Goal: Transaction & Acquisition: Obtain resource

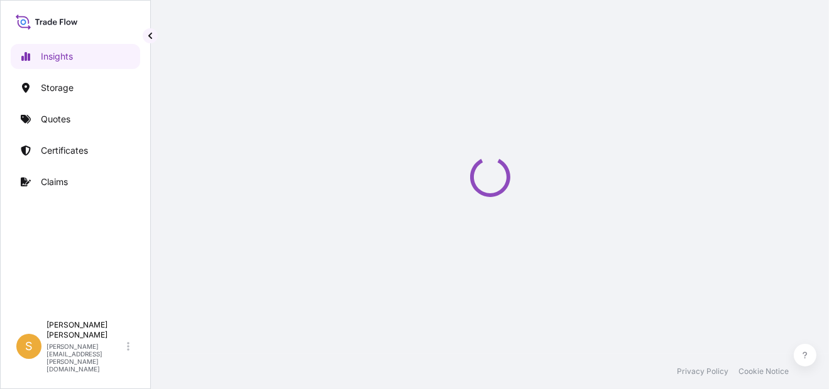
select select "2025"
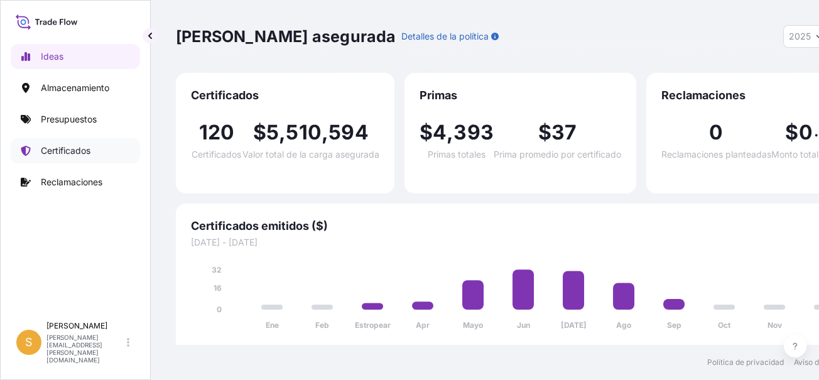
click at [74, 148] on p "Certificados" at bounding box center [66, 150] width 50 height 13
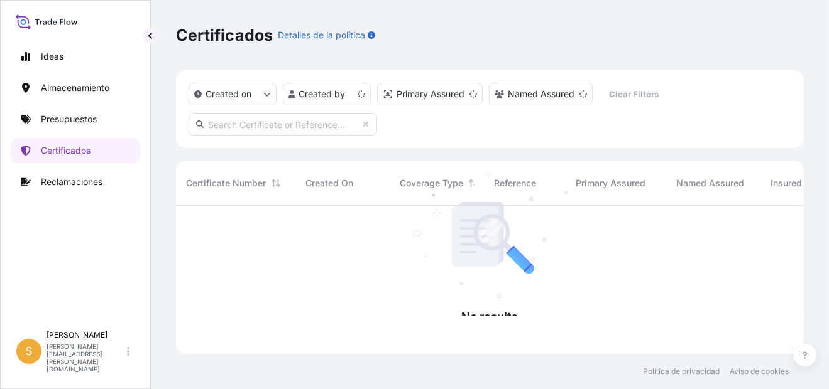
scroll to position [146, 617]
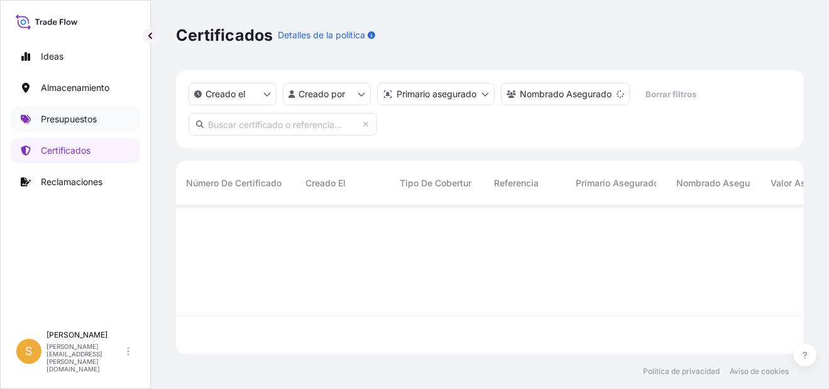
click at [63, 119] on p "Presupuestos" at bounding box center [69, 119] width 56 height 13
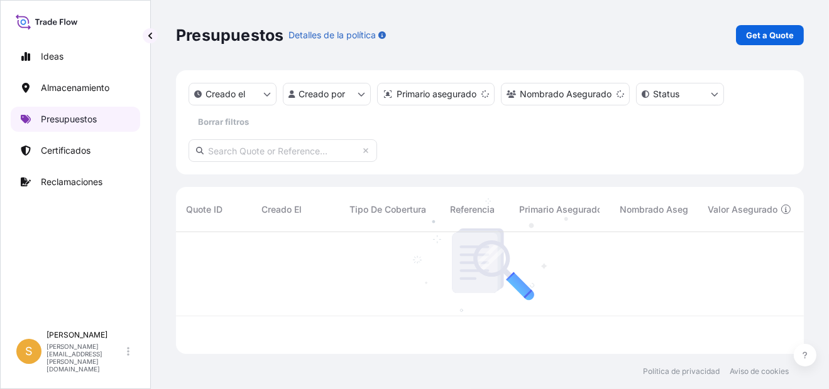
scroll to position [119, 617]
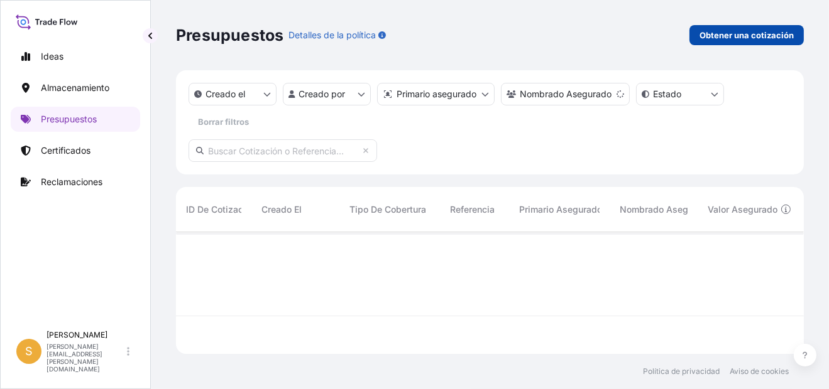
click at [701, 33] on p "Obtener una cotización" at bounding box center [746, 35] width 94 height 13
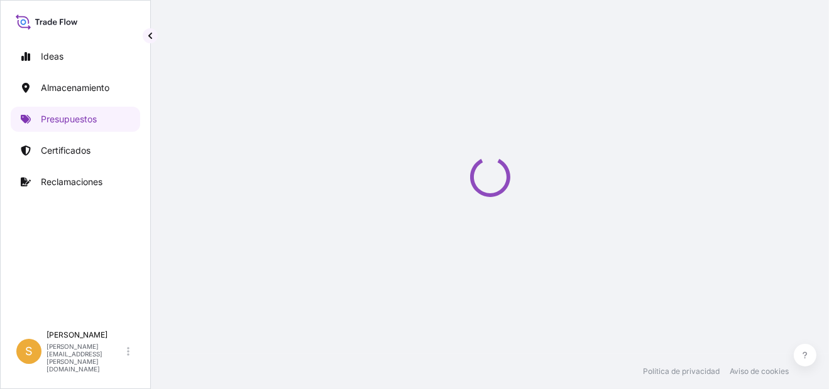
select select "Water"
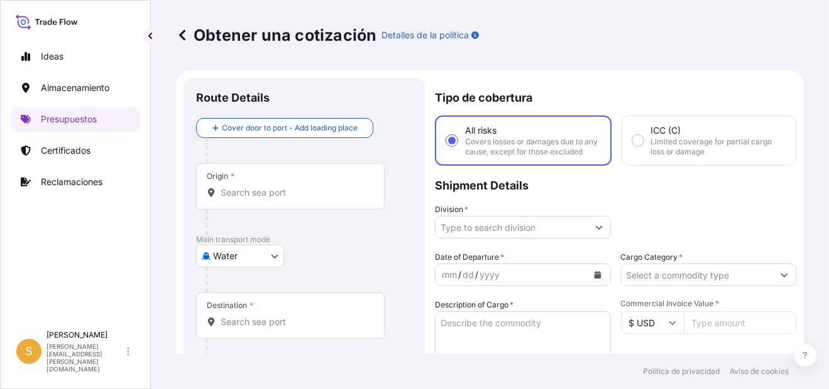
scroll to position [19, 0]
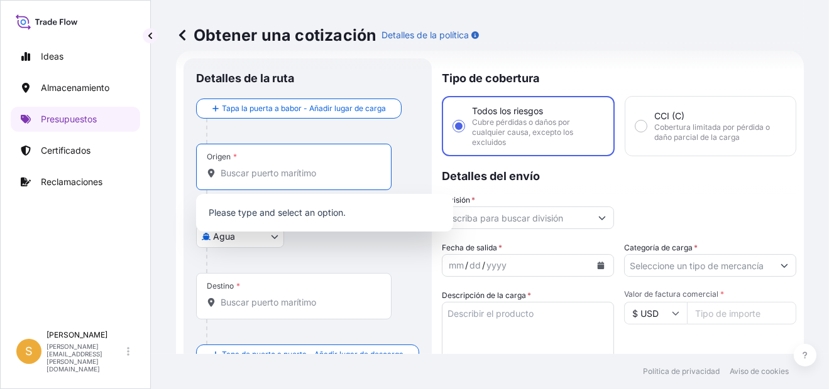
click at [285, 175] on input "Origen *" at bounding box center [297, 173] width 155 height 13
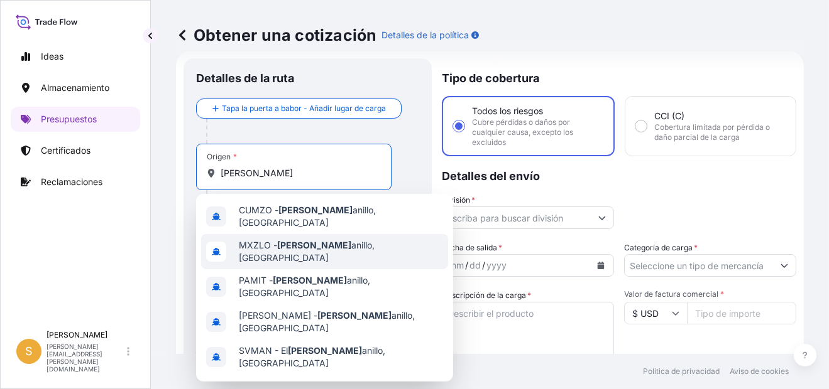
click at [335, 246] on span "MXZLO - [PERSON_NAME], [GEOGRAPHIC_DATA]" at bounding box center [341, 251] width 204 height 25
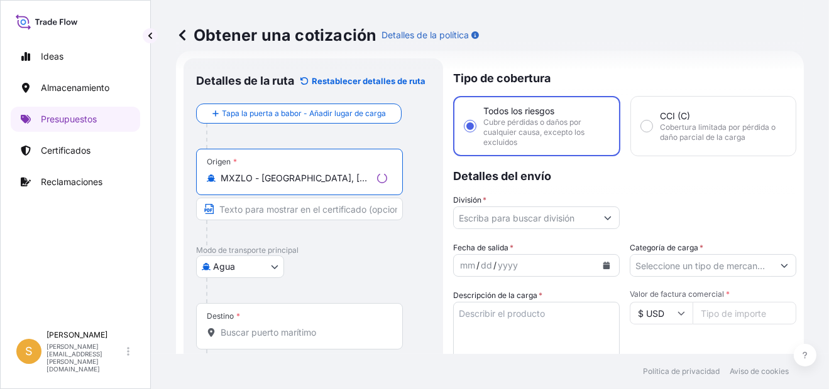
type input "MXZLO - [GEOGRAPHIC_DATA], [GEOGRAPHIC_DATA]"
click at [253, 336] on input "Destino *" at bounding box center [303, 333] width 166 height 13
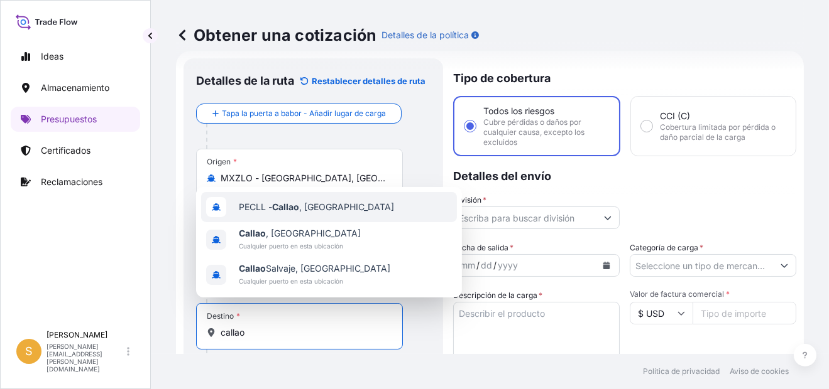
click at [343, 201] on div "PECLL - [GEOGRAPHIC_DATA] , [GEOGRAPHIC_DATA]" at bounding box center [329, 207] width 256 height 30
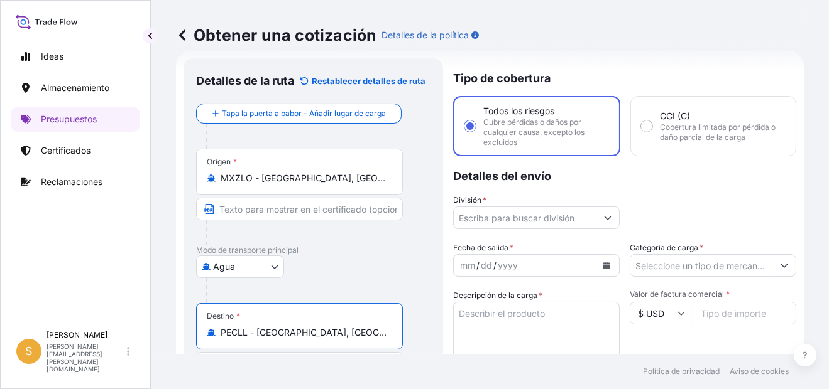
type input "PECLL - [GEOGRAPHIC_DATA], [GEOGRAPHIC_DATA]"
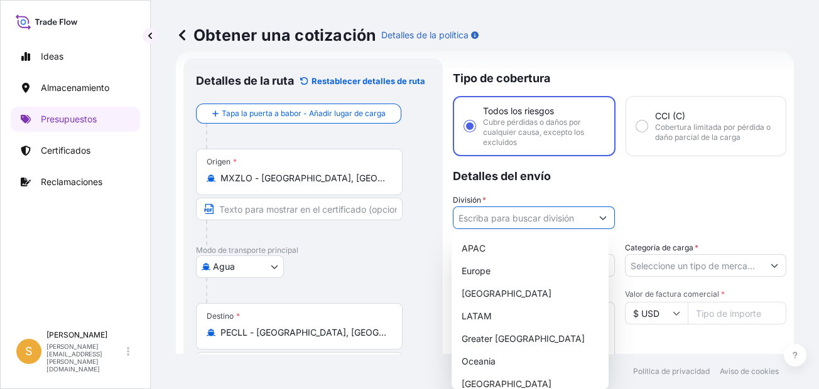
click at [582, 220] on input "División *" at bounding box center [523, 218] width 138 height 23
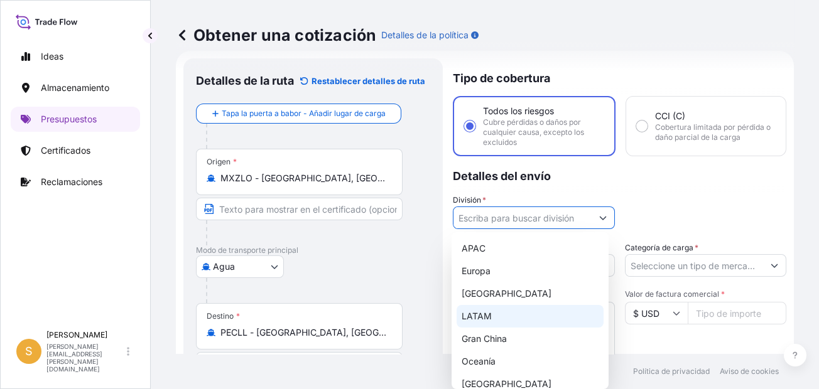
click at [514, 313] on div "LATAM" at bounding box center [530, 316] width 147 height 23
type input "LATAM"
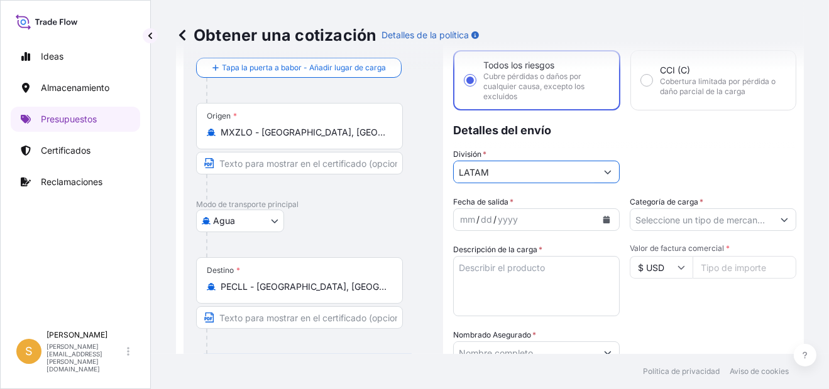
scroll to position [82, 0]
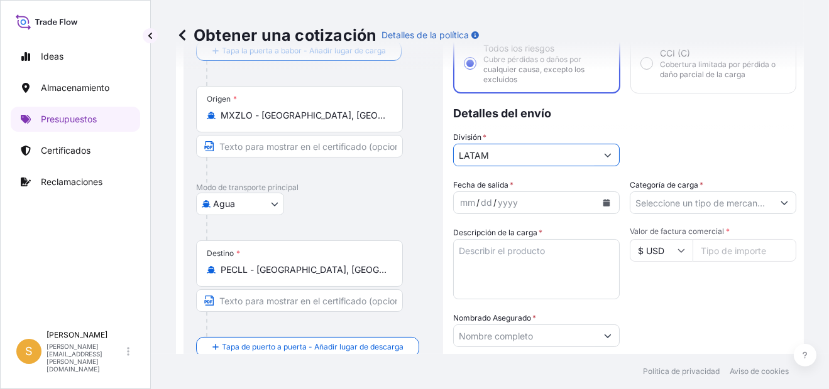
click at [602, 194] on button "Calendario" at bounding box center [606, 203] width 20 height 20
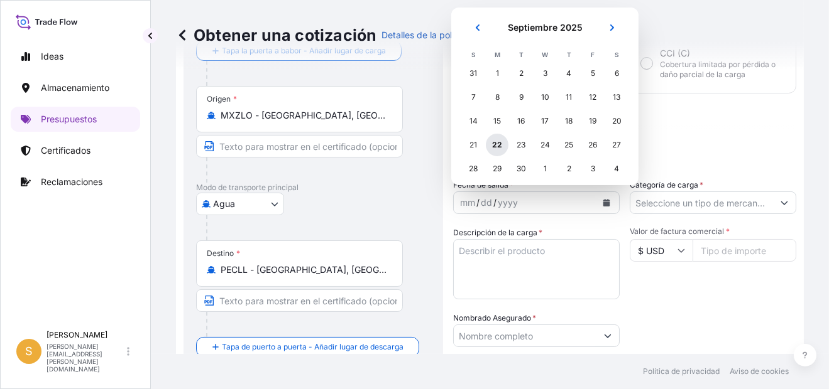
click at [498, 146] on div "22" at bounding box center [497, 145] width 23 height 23
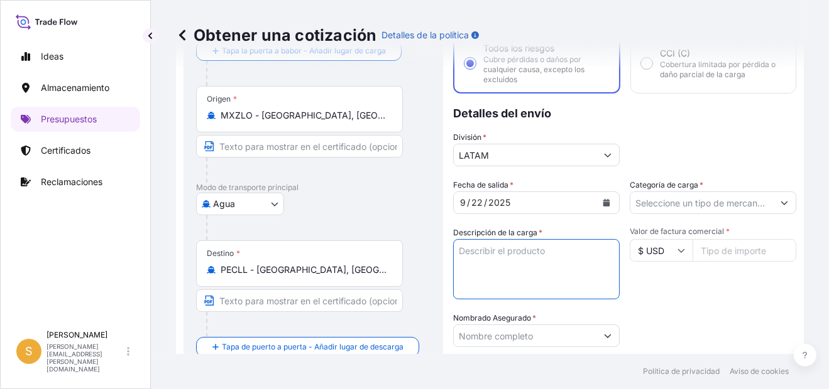
click at [545, 257] on textarea "Descripción de la carga *" at bounding box center [536, 269] width 166 height 60
type textarea "PRENDAS DE VESTIR en 2 PALLET con 47 CARTONES"
type input "Water"
type input "Facturas 5083310428, 5083310357."
type input "PRIMA USD 40.00 // BL S2501233320"
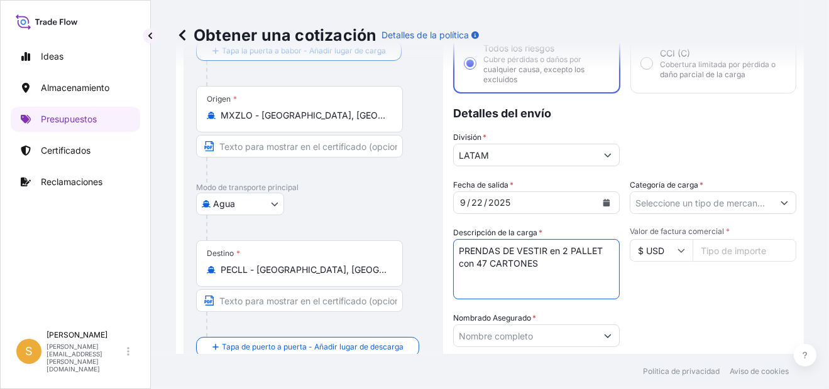
drag, startPoint x: 562, startPoint y: 249, endPoint x: 579, endPoint y: 272, distance: 28.6
click at [579, 272] on textarea "PRENDAS DE VESTIR en 2 PALLET con 47 CARTONES" at bounding box center [536, 269] width 166 height 60
paste textarea "76"
type textarea "PRENDAS DE VESTIR en 76 CARTONES"
click at [655, 318] on div "Packing Category Type to search a container mode Seleccione primero un medio de…" at bounding box center [712, 329] width 166 height 35
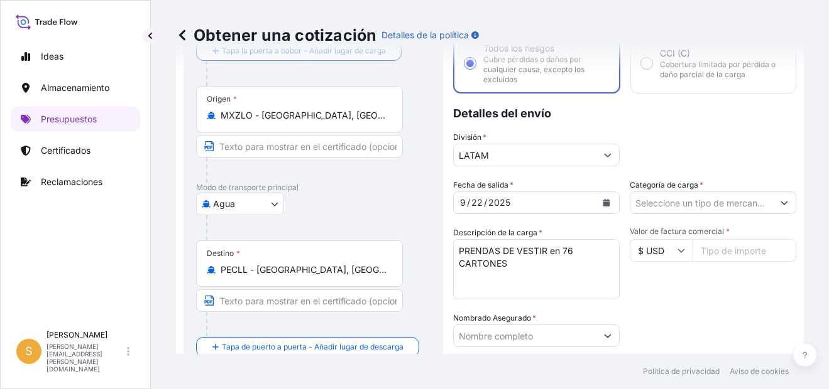
click at [697, 249] on input "Valor de factura comercial *" at bounding box center [744, 250] width 104 height 23
paste input "13352.18"
type input "13352.18"
click at [694, 122] on p "Detalles del envío" at bounding box center [624, 113] width 343 height 38
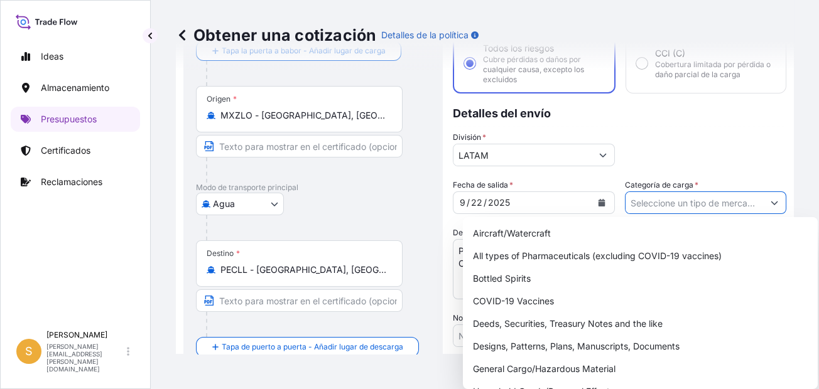
click at [675, 207] on input "Categoría de carga *" at bounding box center [695, 203] width 138 height 23
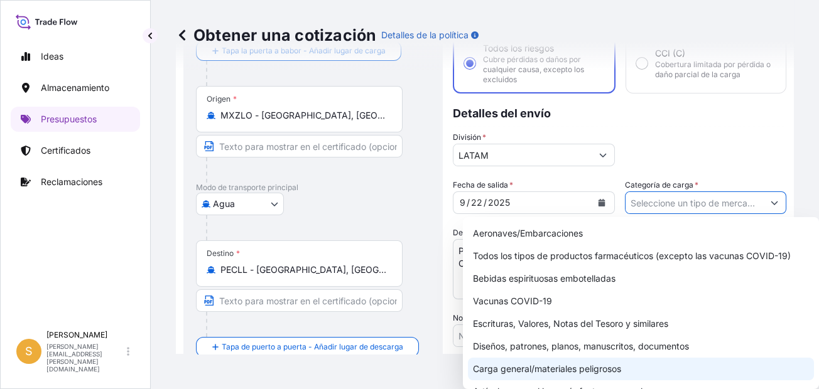
click at [642, 372] on div "Carga general/materiales peligrosos" at bounding box center [641, 369] width 346 height 23
type input "General Cargo/Hazardous Material"
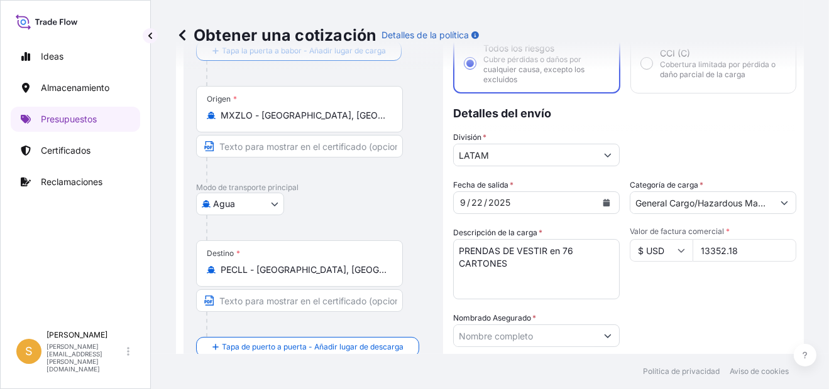
click at [720, 134] on div "División * LATAM" at bounding box center [624, 148] width 343 height 35
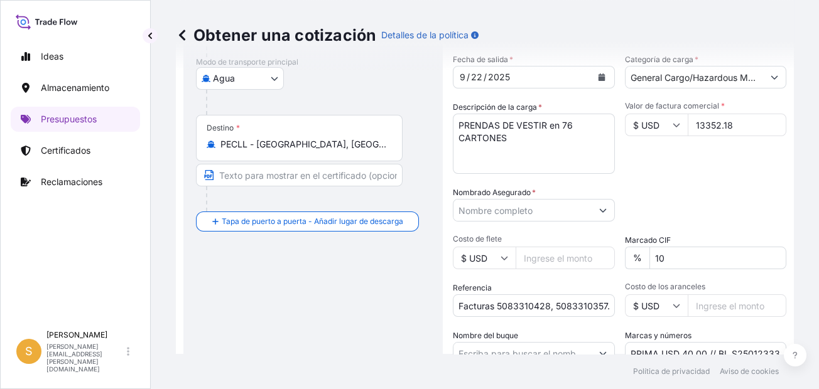
click at [546, 205] on input "Nombrado Asegurado *" at bounding box center [523, 210] width 138 height 23
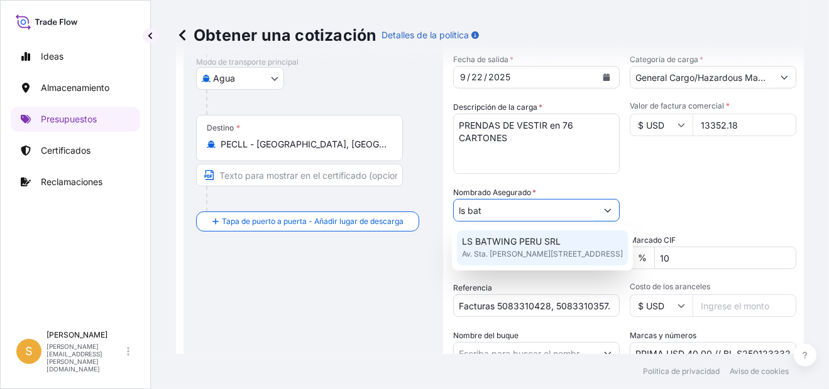
click at [489, 249] on span "Av. Sta. [PERSON_NAME][STREET_ADDRESS]" at bounding box center [542, 254] width 161 height 13
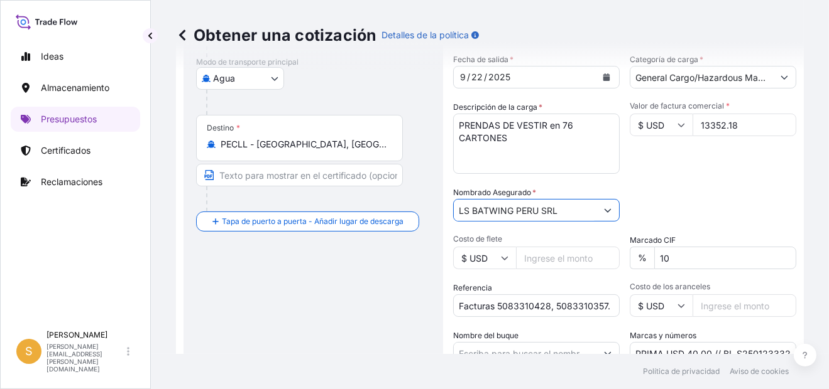
scroll to position [271, 0]
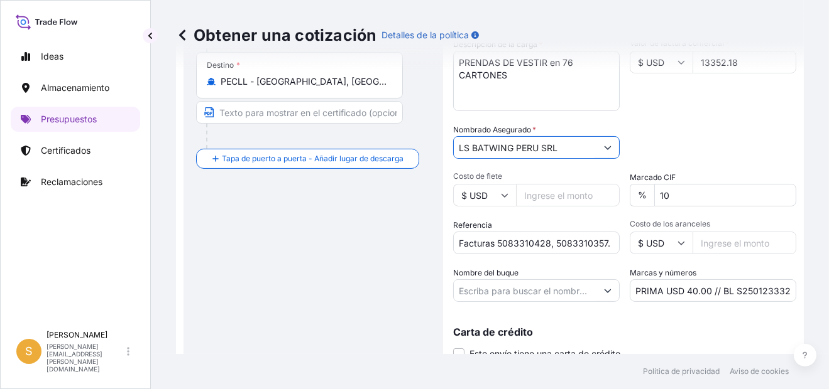
type input "LS BATWING PERU SRL"
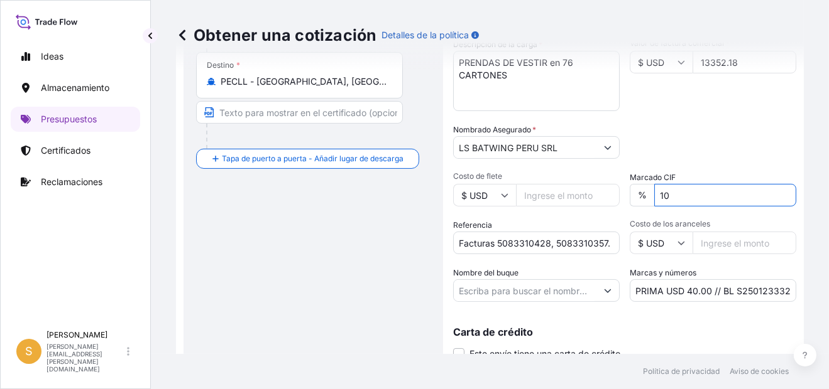
drag, startPoint x: 709, startPoint y: 193, endPoint x: 603, endPoint y: 195, distance: 105.5
click at [603, 195] on div "Fecha de salida * [DATE] Categoría de carga * General Cargo/Hazardous Material …" at bounding box center [624, 147] width 343 height 312
type input "0"
type input "10"
click at [676, 150] on div "Packing Category Type to search a container mode Seleccione primero un medio de…" at bounding box center [712, 141] width 166 height 35
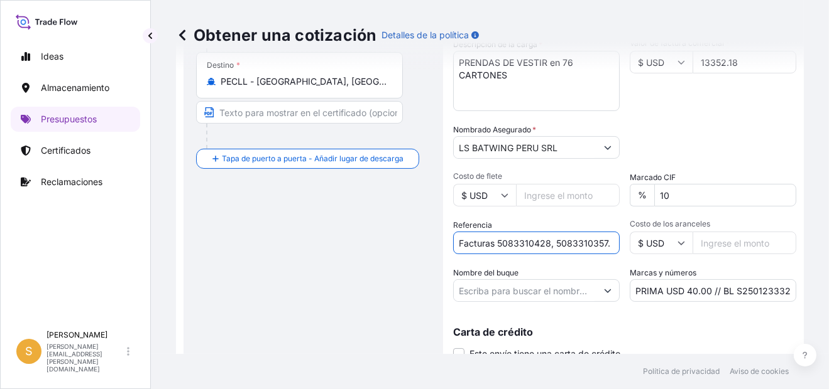
drag, startPoint x: 459, startPoint y: 242, endPoint x: 643, endPoint y: 242, distance: 183.4
click at [643, 242] on div "Fecha de salida * [DATE] Categoría de carga * General Cargo/Hazardous Material …" at bounding box center [624, 147] width 343 height 312
click at [508, 241] on input "Referencia" at bounding box center [536, 243] width 166 height 23
paste input "Facturas 5082186287, 5082394199, 5082394198, 5082394200."
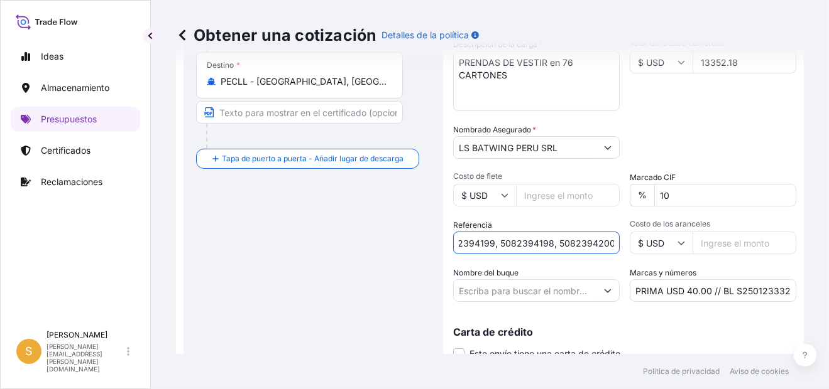
type input "Facturas 5082186287, 5082394199, 5082394198, 5082394200."
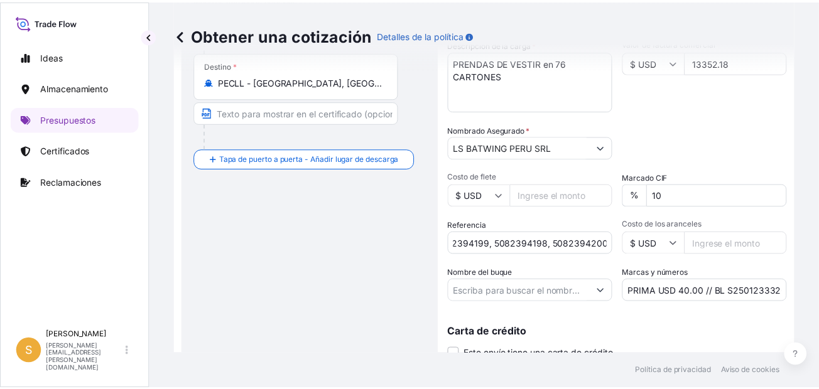
scroll to position [0, 0]
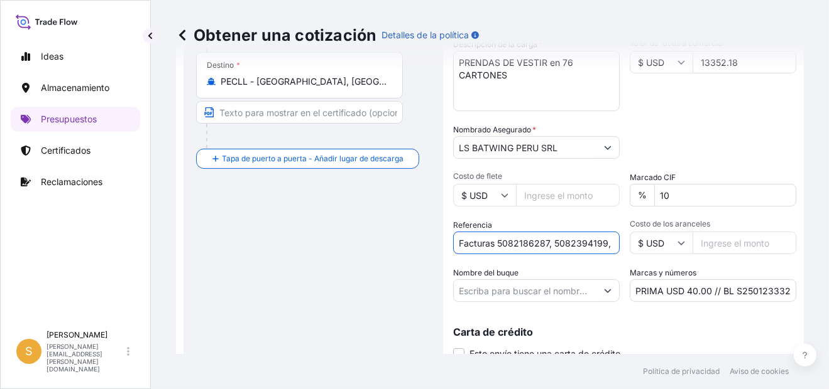
click at [514, 288] on input "Nombre del buque" at bounding box center [525, 291] width 143 height 23
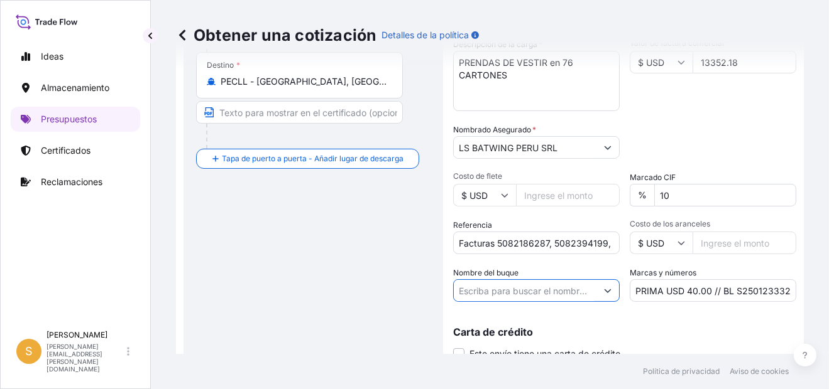
paste input "VANTAGE"
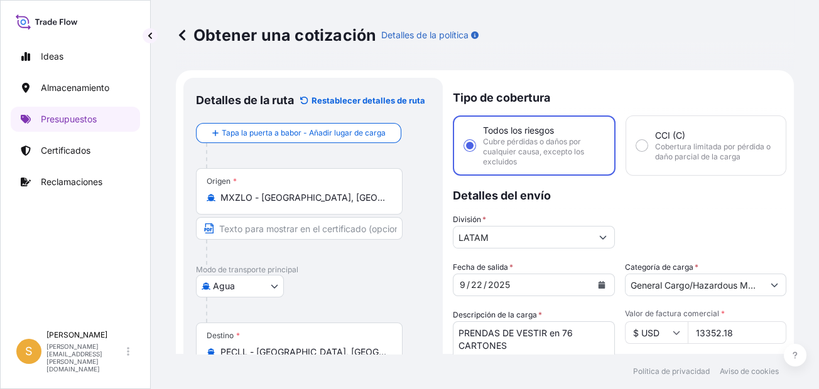
type input "VANTAGE"
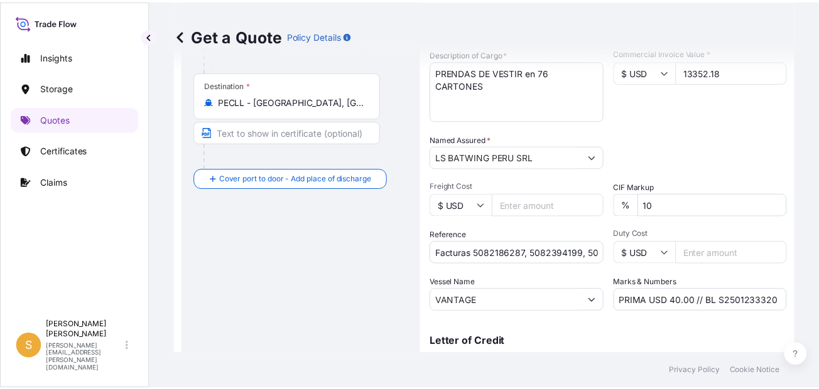
scroll to position [314, 0]
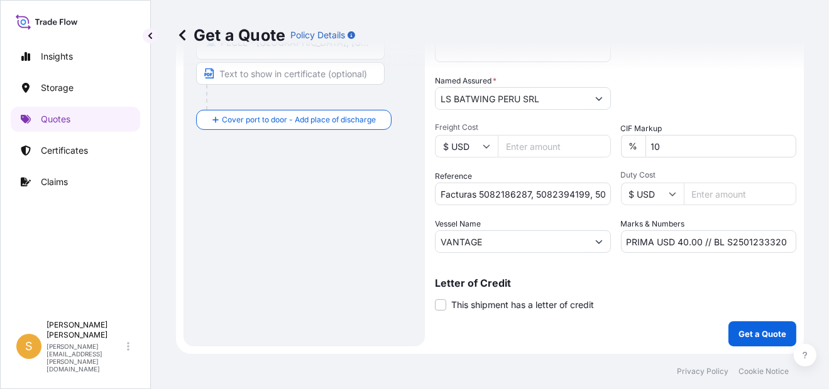
click at [489, 253] on input "VANTAGE" at bounding box center [511, 242] width 152 height 23
drag, startPoint x: 497, startPoint y: 244, endPoint x: 401, endPoint y: 242, distance: 96.8
click at [401, 242] on form "Route Details Reset Route Details Cover door to port - Add loading place Place …" at bounding box center [490, 58] width 628 height 594
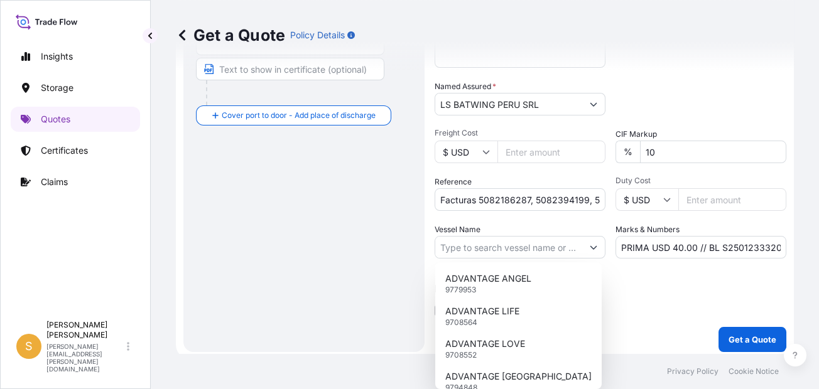
click at [665, 293] on div "Letter of Credit This shipment has a letter of credit Letter of credit * Letter…" at bounding box center [611, 300] width 352 height 33
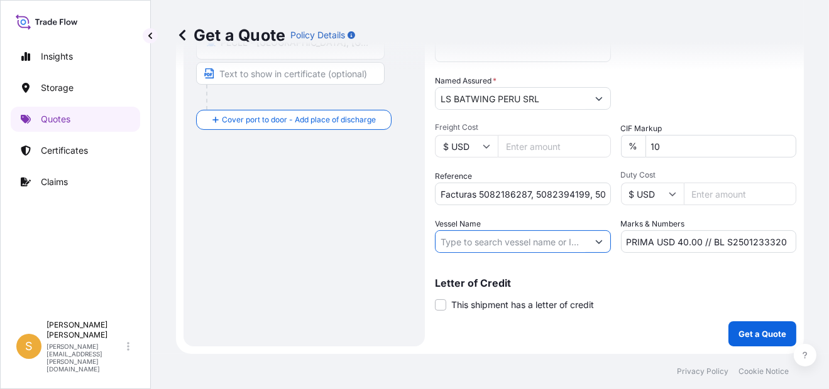
click at [505, 246] on input "Vessel Name" at bounding box center [511, 242] width 152 height 23
paste input "VANTAGE"
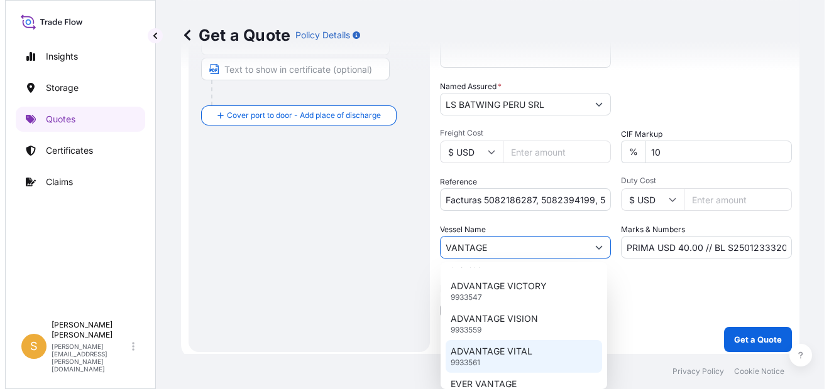
scroll to position [369, 0]
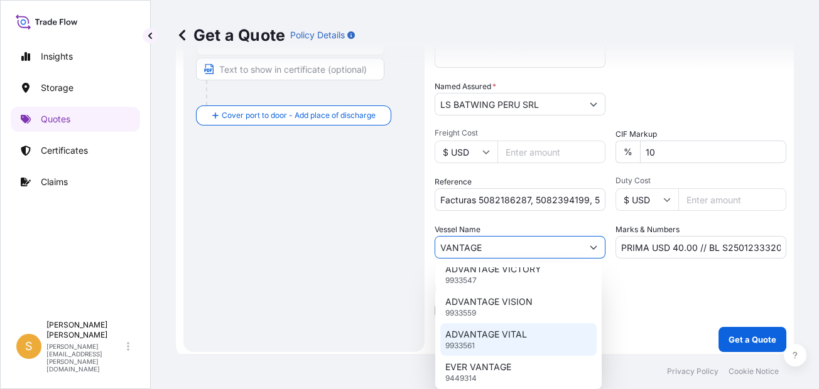
type input "VANTAGE"
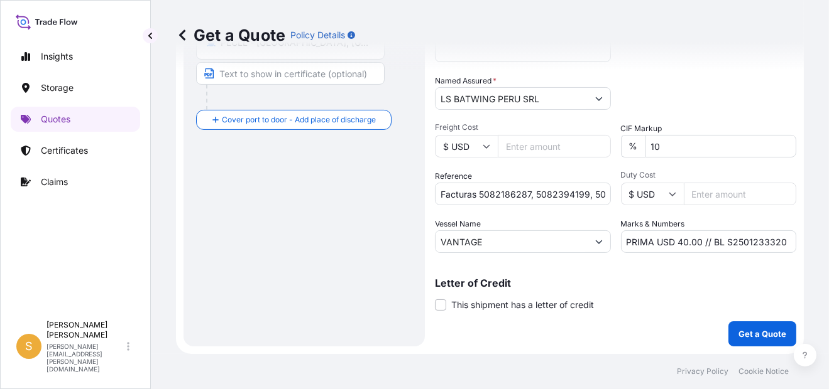
click at [489, 250] on input "VANTAGE" at bounding box center [511, 242] width 152 height 23
drag, startPoint x: 499, startPoint y: 247, endPoint x: 359, endPoint y: 246, distance: 140.7
click at [359, 246] on form "Route Details Reset Route Details Cover door to port - Add loading place Place …" at bounding box center [490, 58] width 628 height 594
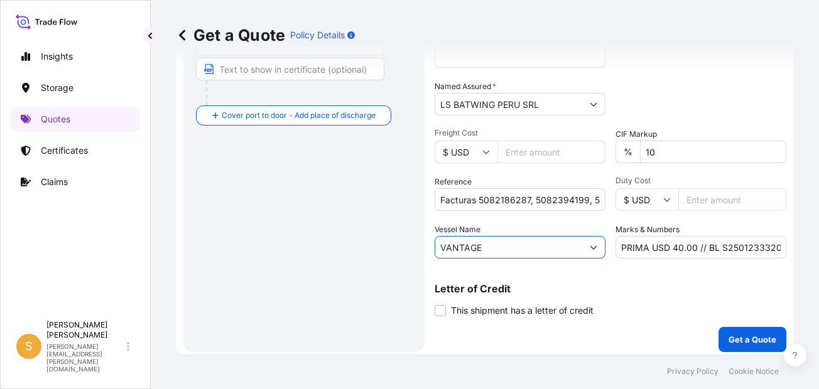
click at [595, 247] on button "Show suggestions" at bounding box center [593, 247] width 23 height 23
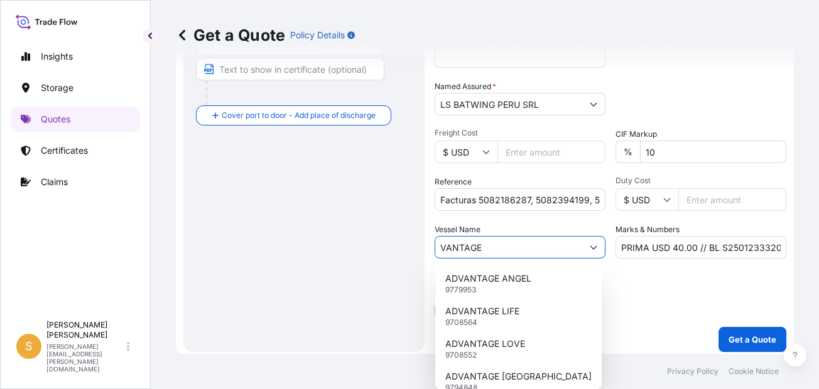
click at [359, 227] on div "Route Details Reset Route Details Cover door to port - Add loading place Place …" at bounding box center [304, 57] width 216 height 563
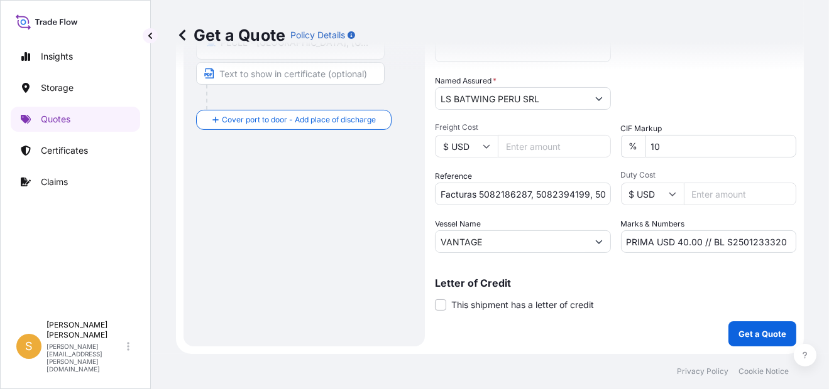
click at [634, 278] on div "Letter of Credit This shipment has a letter of credit Letter of credit * Letter…" at bounding box center [615, 287] width 361 height 48
click at [683, 248] on input "PRIMA USD 40.00 // BL S2501233320" at bounding box center [709, 242] width 176 height 23
click at [762, 247] on input "PRIMA USD 46.73 // BL S2501233320" at bounding box center [709, 242] width 176 height 23
drag, startPoint x: 762, startPoint y: 247, endPoint x: 763, endPoint y: 255, distance: 7.6
click at [761, 247] on input "PRIMA USD 46.73 // BL S2501233320" at bounding box center [709, 242] width 176 height 23
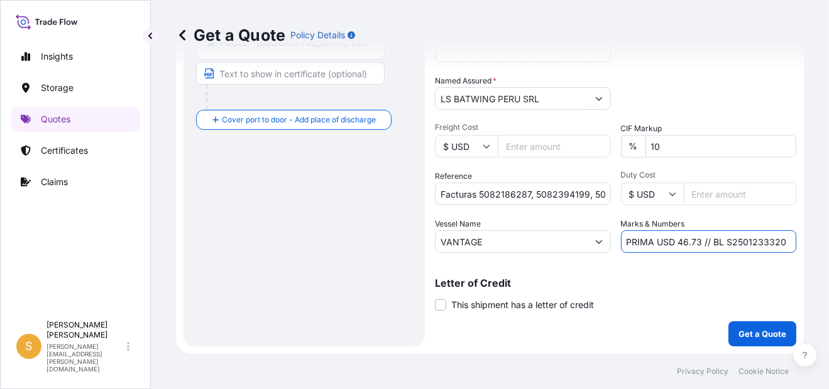
paste input "301539"
type input "PRIMA USD 46.73 // BL S2501301539"
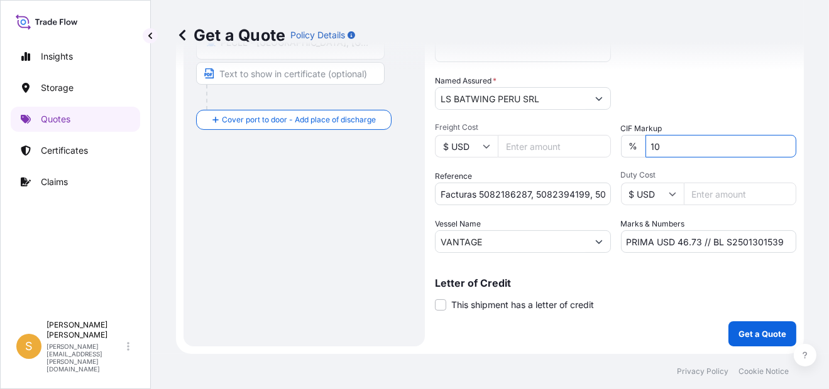
drag, startPoint x: 655, startPoint y: 162, endPoint x: 670, endPoint y: 155, distance: 16.3
click at [655, 158] on input "10" at bounding box center [720, 146] width 151 height 23
click at [622, 149] on div "%" at bounding box center [633, 146] width 24 height 23
drag, startPoint x: 662, startPoint y: 155, endPoint x: 631, endPoint y: 154, distance: 30.8
click at [631, 154] on div "% 10" at bounding box center [709, 146] width 176 height 23
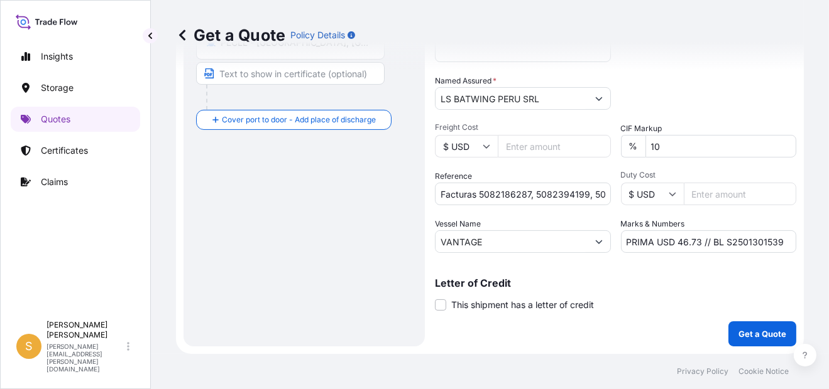
click at [685, 92] on div "Packing Category Type to search a container mode Please select a primary mode o…" at bounding box center [709, 92] width 176 height 35
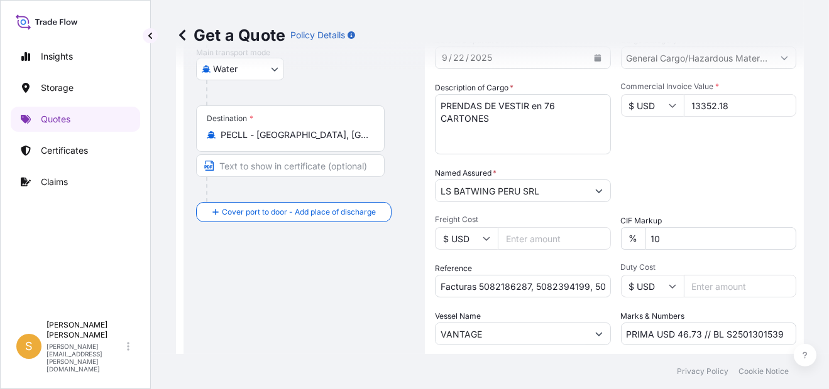
scroll to position [126, 0]
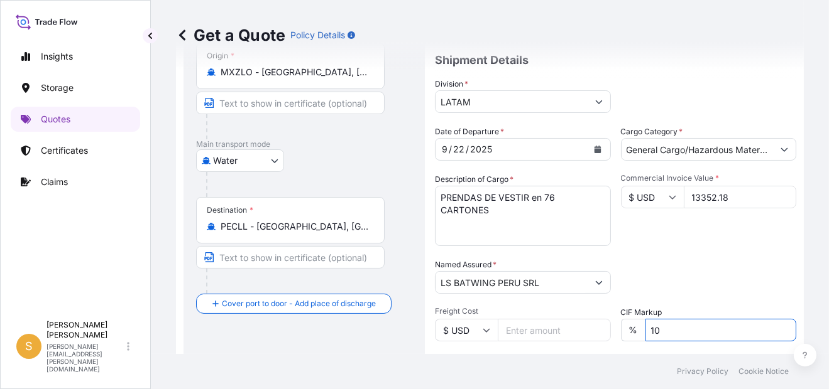
drag, startPoint x: 660, startPoint y: 340, endPoint x: 641, endPoint y: 334, distance: 20.7
click at [645, 334] on input "10" at bounding box center [720, 330] width 151 height 23
type input "0"
click at [681, 277] on div "Packing Category Type to search a container mode Please select a primary mode o…" at bounding box center [709, 276] width 176 height 35
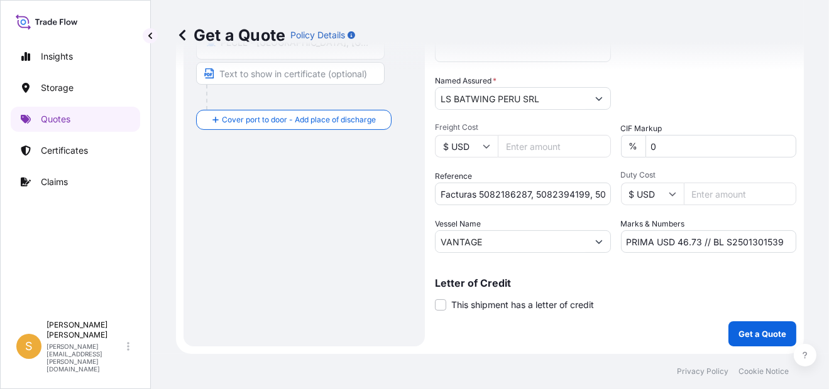
scroll to position [318, 0]
click at [763, 337] on p "Get a Quote" at bounding box center [762, 334] width 48 height 13
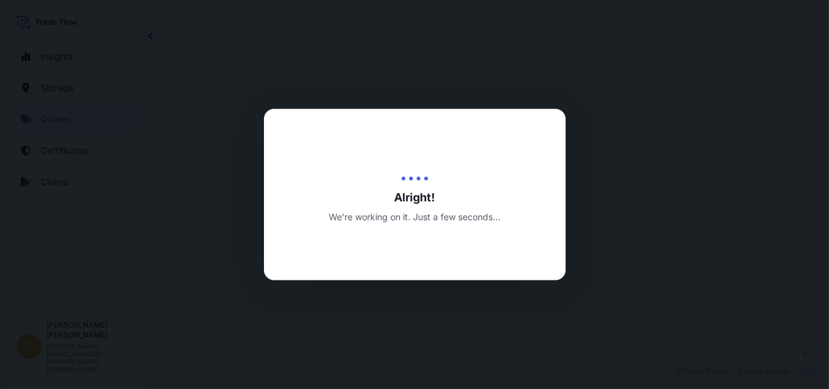
select select "Water"
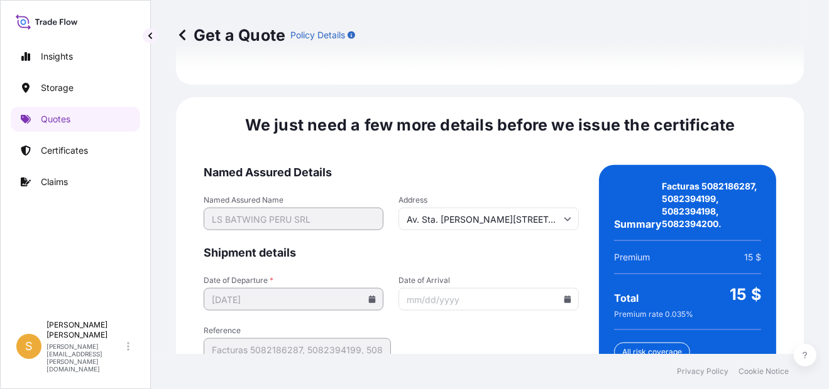
scroll to position [2013, 0]
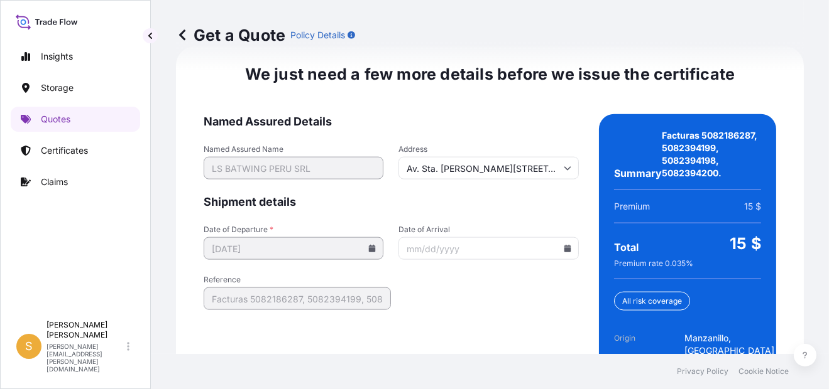
click at [563, 257] on input "Date of Arrival" at bounding box center [488, 248] width 180 height 23
click at [557, 247] on input "Date of Arrival" at bounding box center [488, 248] width 180 height 23
click at [565, 252] on div at bounding box center [488, 248] width 180 height 23
click at [563, 251] on icon at bounding box center [567, 249] width 8 height 8
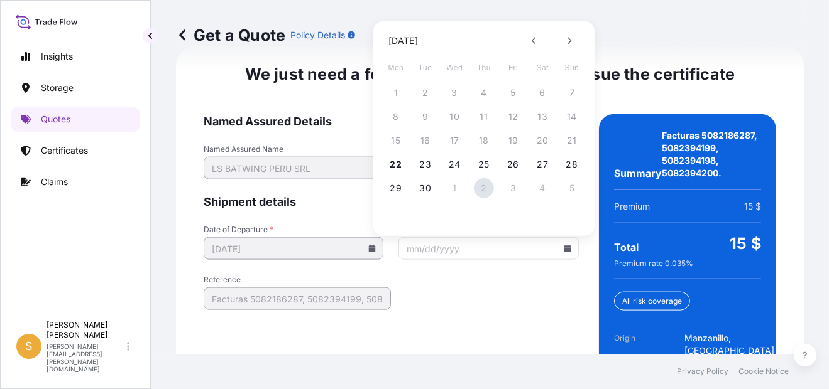
click at [484, 192] on button "2" at bounding box center [484, 188] width 20 height 20
type input "[DATE]"
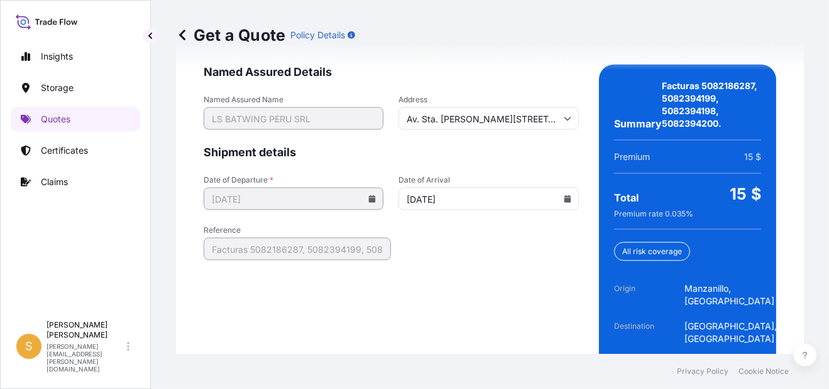
scroll to position [2114, 0]
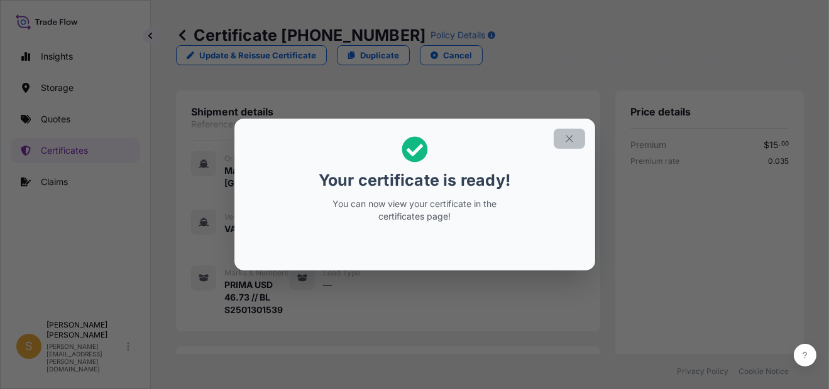
click at [574, 140] on icon "button" at bounding box center [568, 138] width 11 height 11
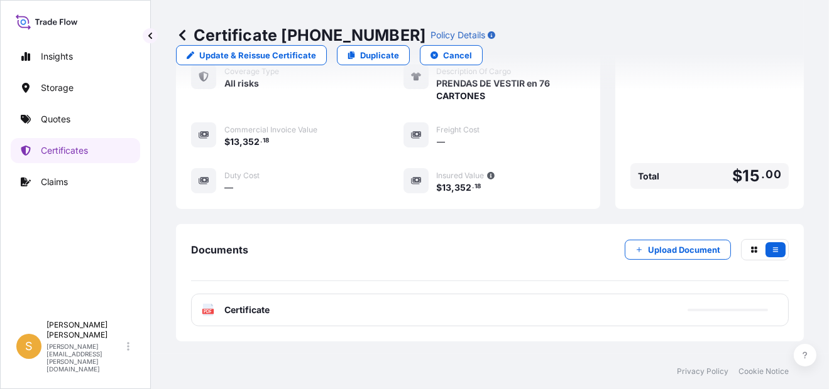
scroll to position [428, 0]
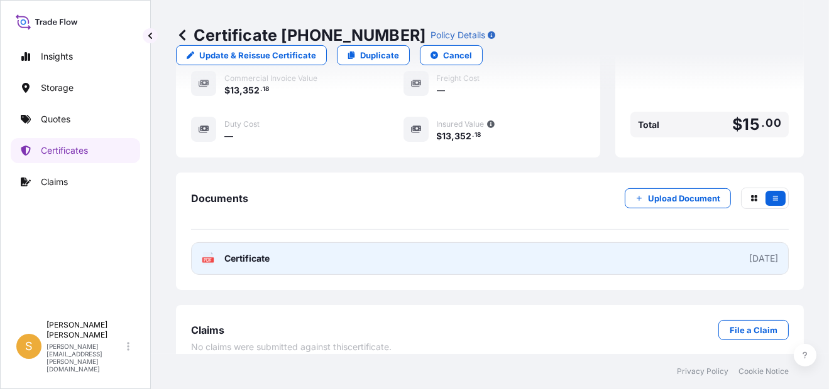
click at [360, 242] on link "PDF Certificate [DATE]" at bounding box center [489, 258] width 597 height 33
